Goal: Task Accomplishment & Management: Complete application form

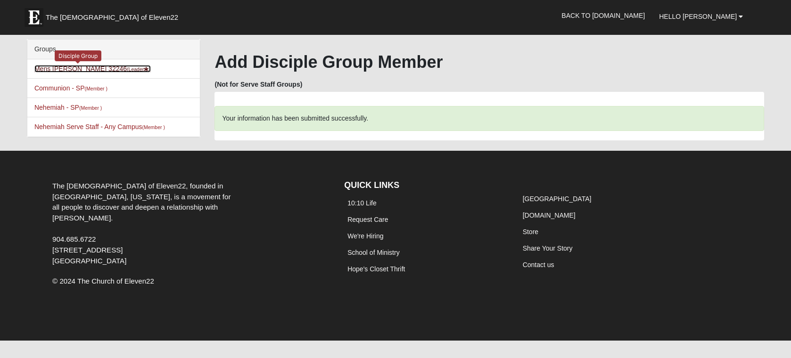
click at [90, 68] on link "Mens [PERSON_NAME] 32246 (Leader )" at bounding box center [92, 69] width 116 height 8
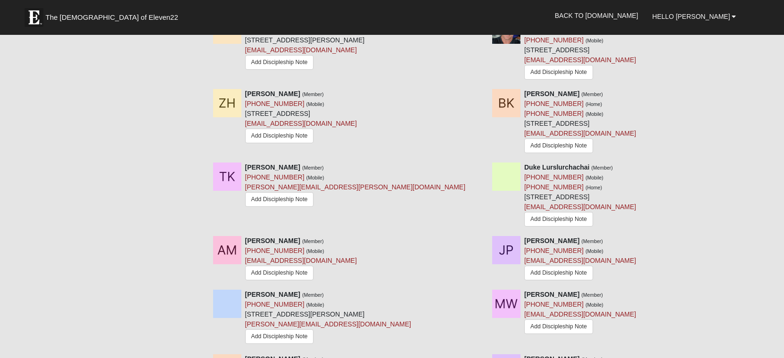
scroll to position [802, 0]
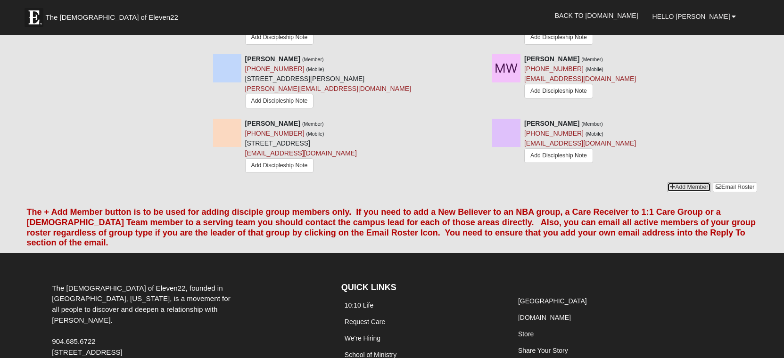
click at [687, 191] on link "Add Member" at bounding box center [689, 188] width 44 height 10
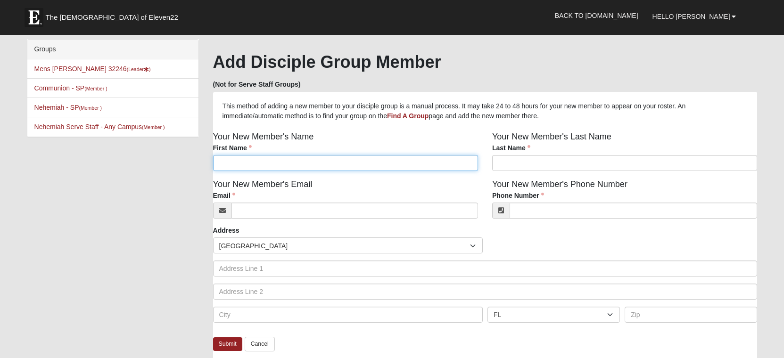
click at [241, 165] on input "First Name" at bounding box center [345, 163] width 265 height 16
type input "Joey"
drag, startPoint x: 502, startPoint y: 164, endPoint x: 499, endPoint y: 160, distance: 5.3
click at [502, 164] on input "Last Name" at bounding box center [624, 163] width 265 height 16
type input "Modlin"
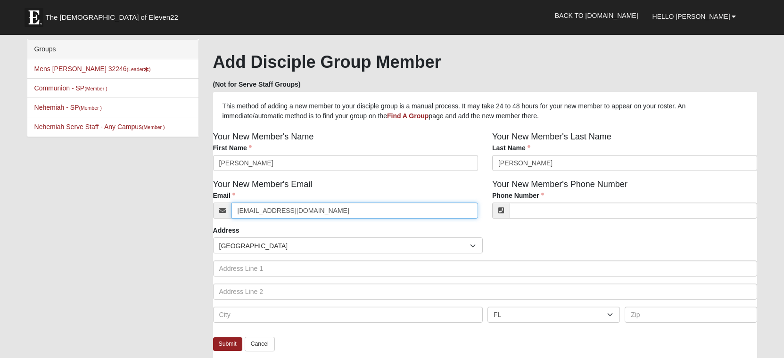
type input "jachs780@gmail.com"
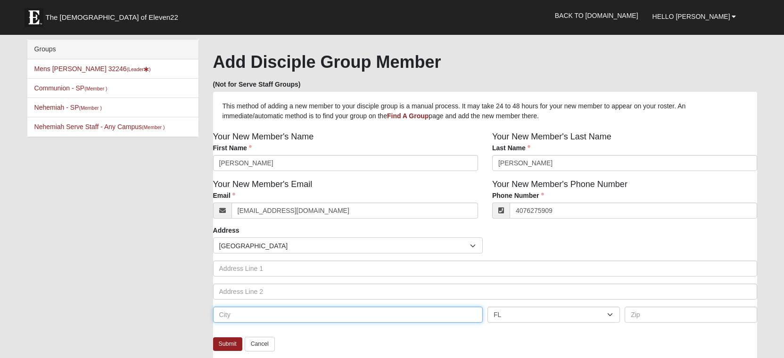
type input "(407) 627-5909"
click at [281, 316] on input "text" at bounding box center [348, 315] width 270 height 16
type input "jacksonville"
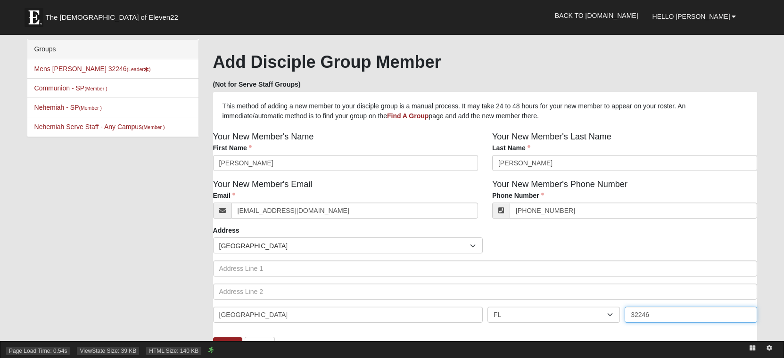
type input "32246"
click at [227, 346] on div "Page Load Time: 0.54s ViewState Size: 39 KB HTML Size: 140 KB" at bounding box center [392, 349] width 784 height 17
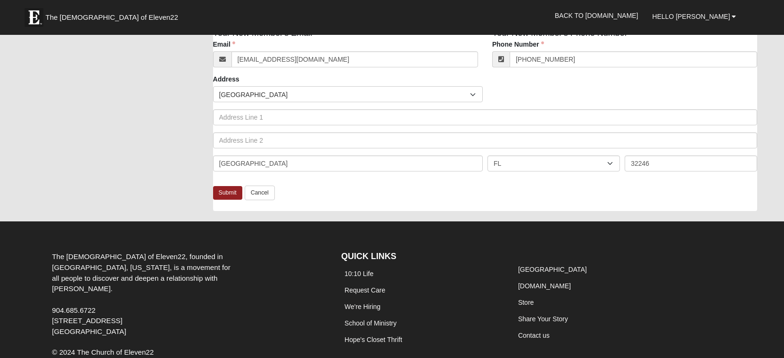
scroll to position [189, 0]
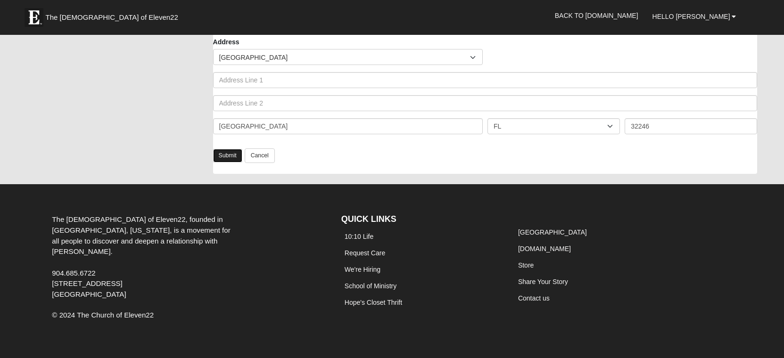
click at [231, 161] on link "Submit" at bounding box center [227, 156] width 29 height 14
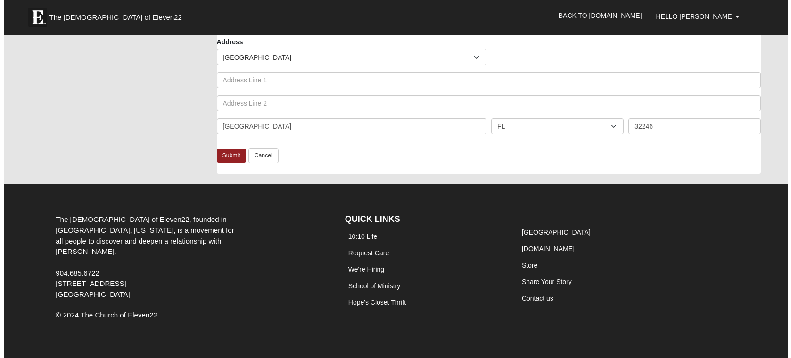
scroll to position [0, 0]
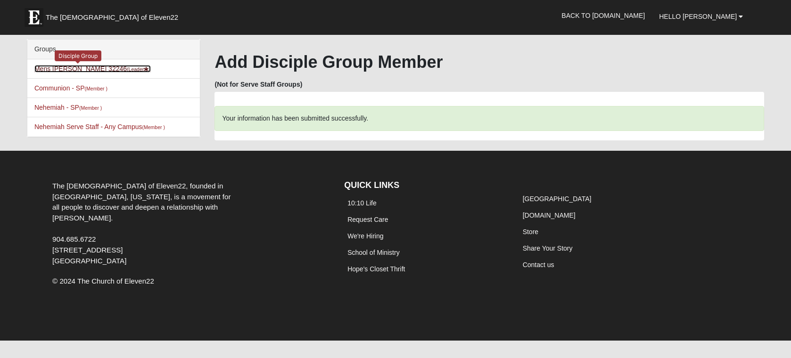
click at [127, 69] on small "(Leader )" at bounding box center [139, 70] width 24 height 6
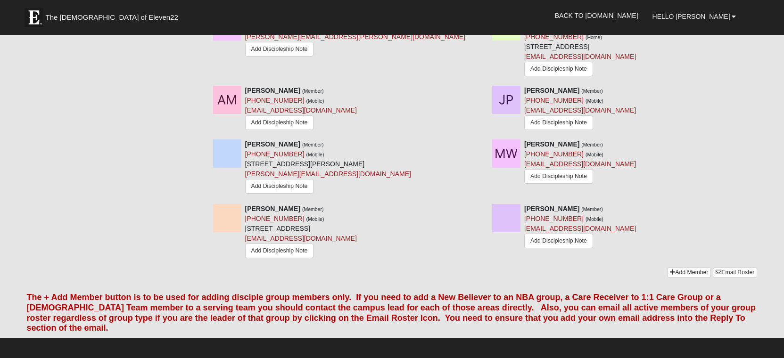
scroll to position [755, 0]
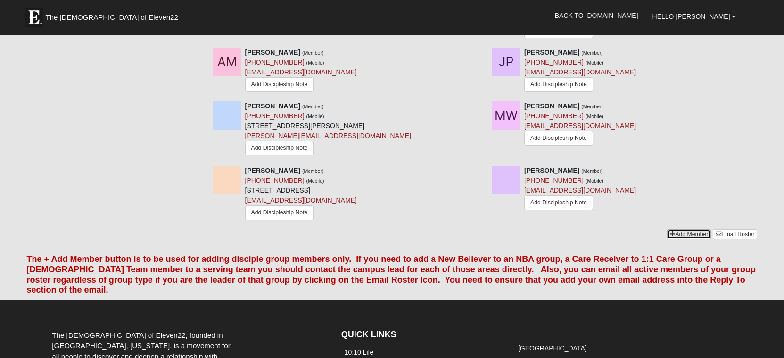
click at [686, 235] on link "Add Member" at bounding box center [689, 235] width 44 height 10
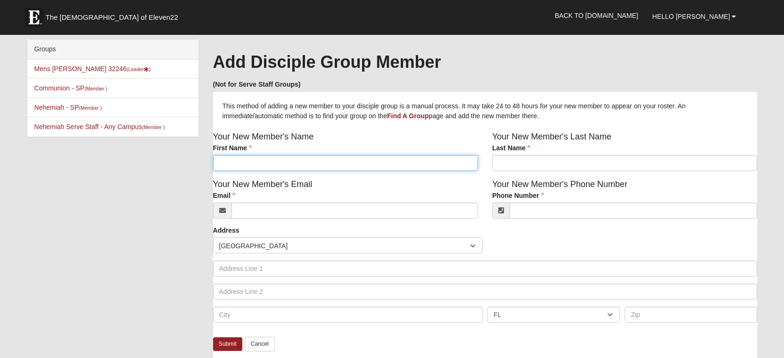
click at [242, 163] on input "First Name" at bounding box center [345, 163] width 265 height 16
